Goal: Task Accomplishment & Management: Complete application form

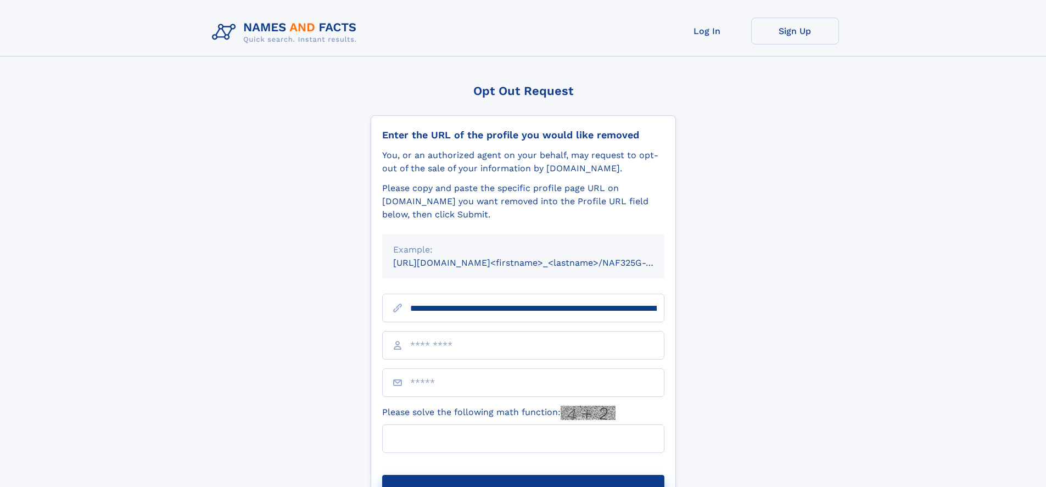
type input "**********"
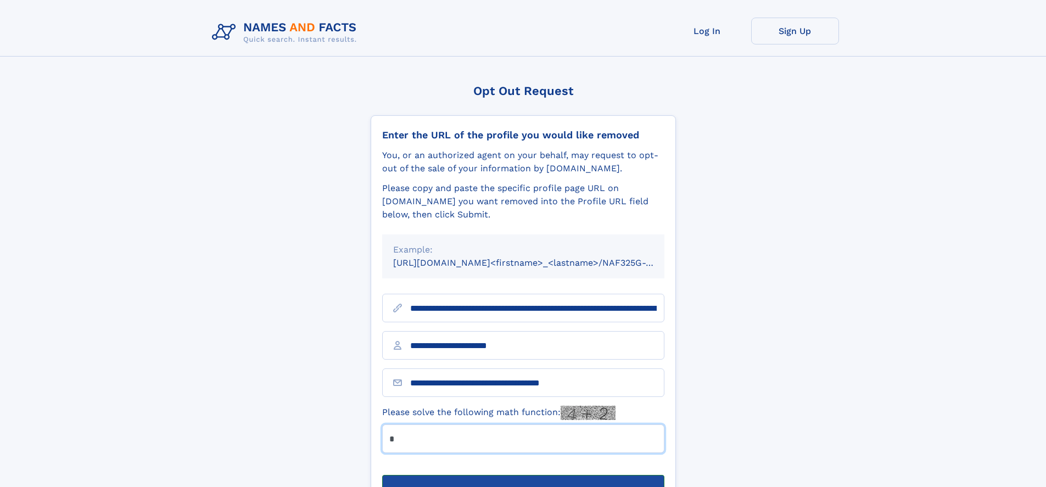
type input "*"
click at [523, 475] on button "Submit Opt Out Request" at bounding box center [523, 492] width 282 height 35
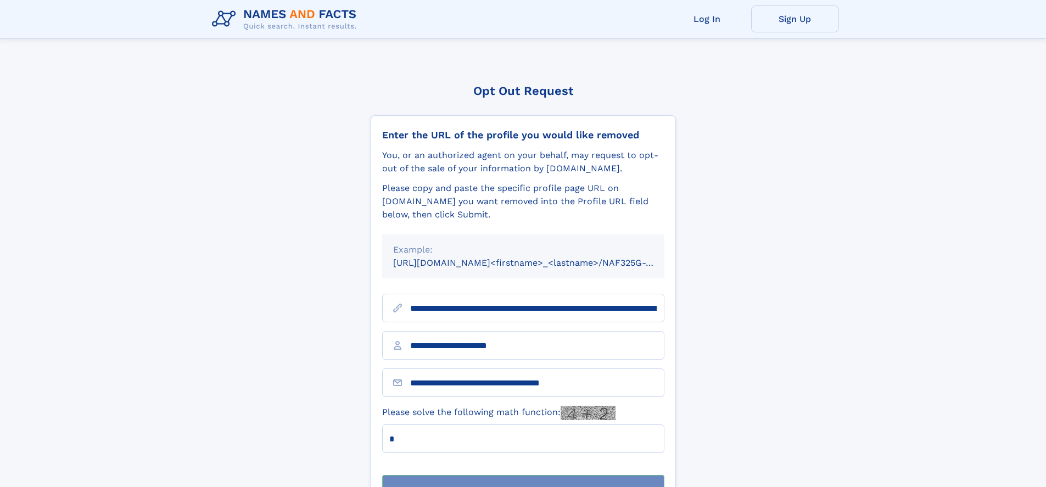
scroll to position [35, 0]
